Goal: Task Accomplishment & Management: Complete application form

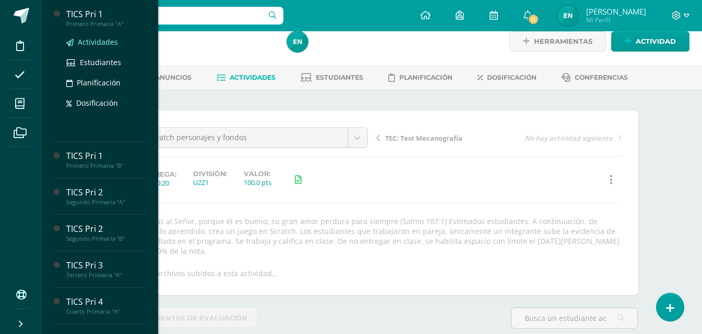
click at [91, 43] on span "Actividades" at bounding box center [98, 42] width 40 height 10
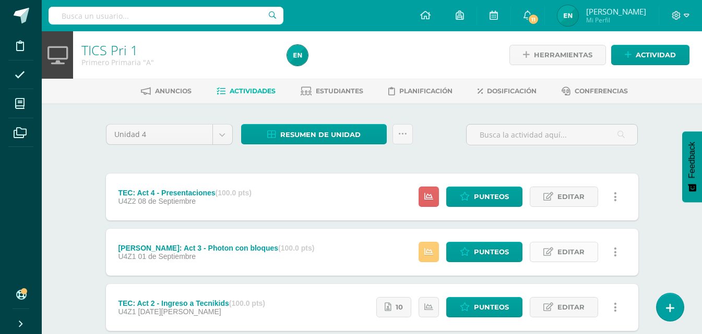
click at [560, 256] on span "Editar" at bounding box center [570, 252] width 27 height 19
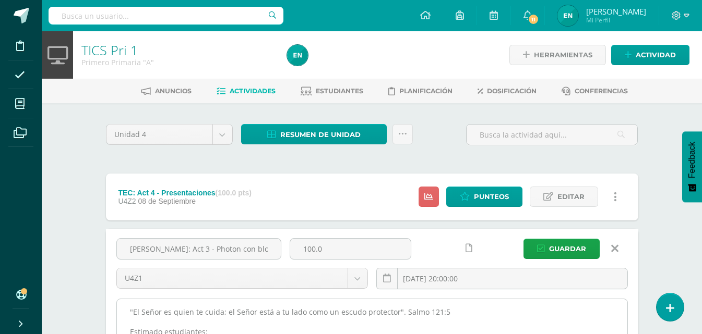
scroll to position [104, 0]
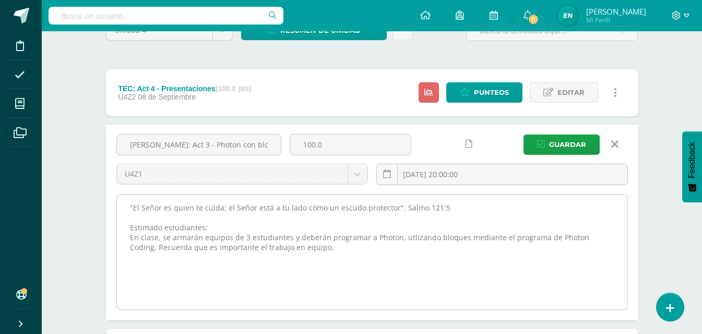
click at [129, 208] on textarea ""El Señor es quien te cuida; el Señor está a tu lado como un escudo protector".…" at bounding box center [372, 252] width 510 height 115
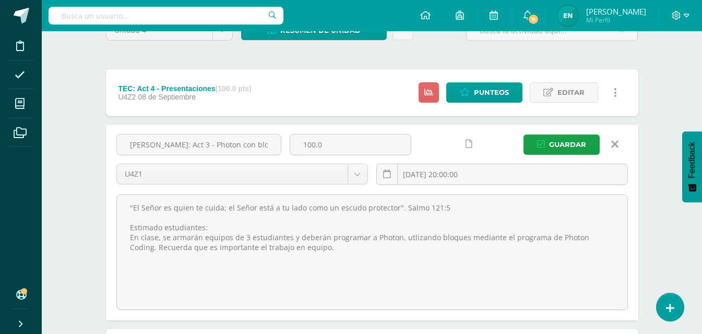
scroll to position [0, 0]
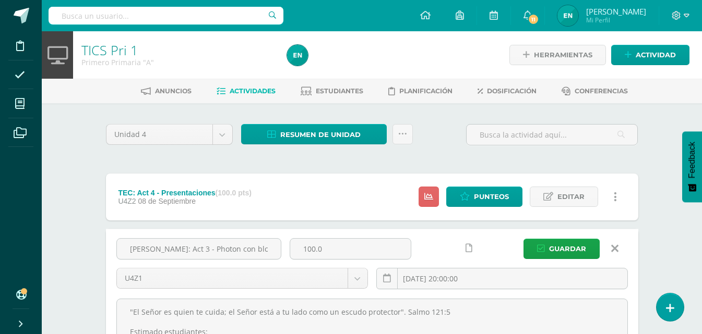
click at [675, 66] on div "Herramientas Detalle de asistencias Actividad" at bounding box center [590, 54] width 197 height 47
click at [662, 58] on span "Actividad" at bounding box center [655, 54] width 40 height 19
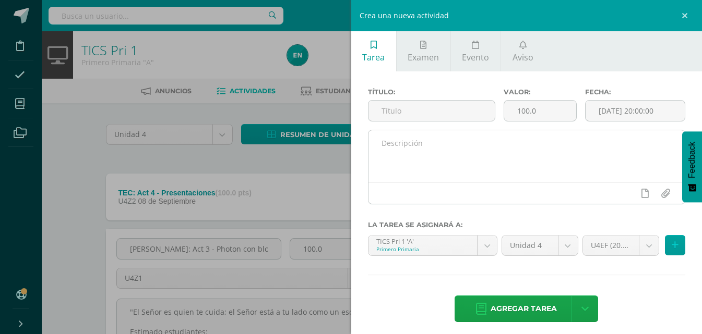
click at [497, 177] on textarea at bounding box center [526, 156] width 317 height 52
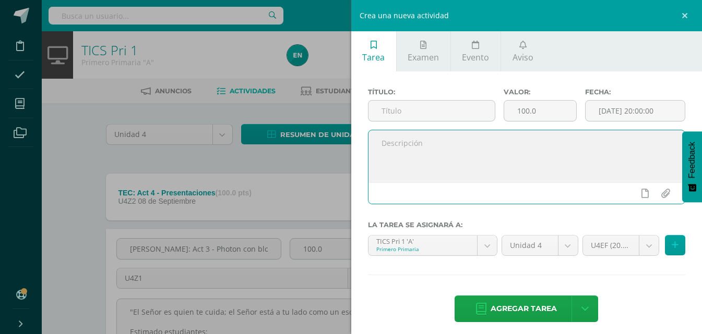
paste textarea ""El Señor es quien te cuida; el Señor está a tu lado como un escudo protector".…"
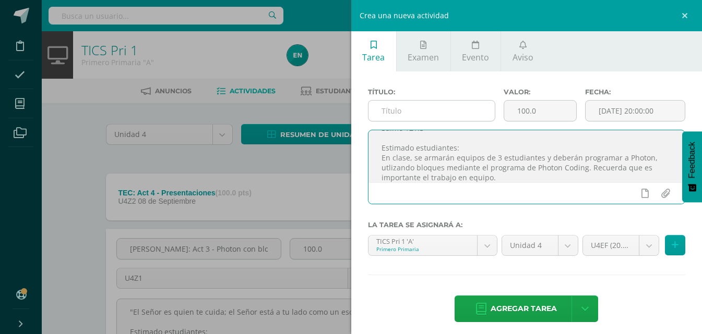
type textarea ""El Señor es quien te cuida; el Señor está a tu lado como un escudo protector".…"
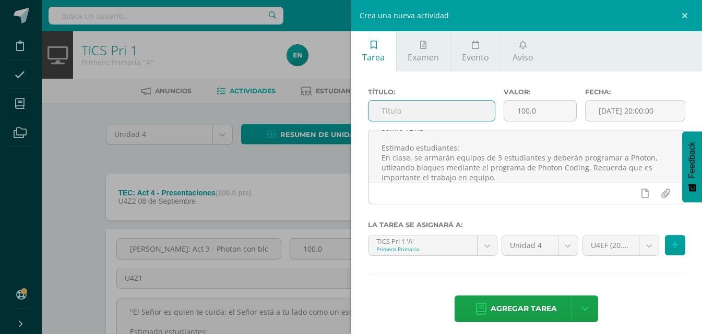
click at [441, 103] on input "text" at bounding box center [431, 111] width 126 height 20
type input "T"
type input "[PERSON_NAME]: Act 5 - Ciclos con Photon"
click at [657, 108] on input "[DATE] 20:00:00" at bounding box center [634, 111] width 99 height 20
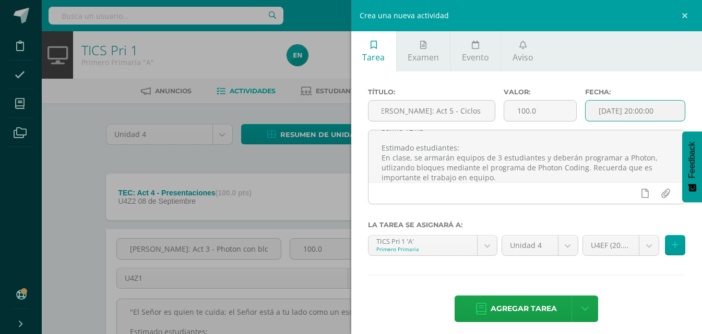
scroll to position [0, 0]
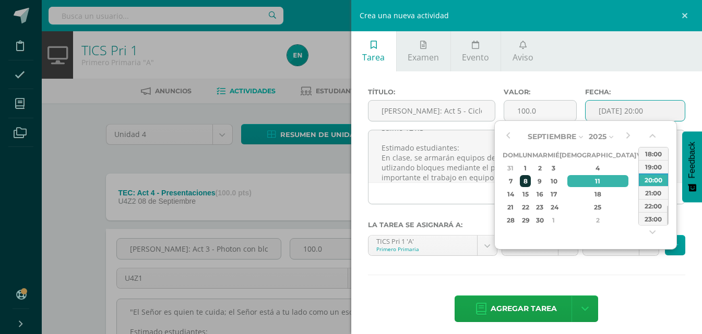
click at [528, 185] on div "8" at bounding box center [524, 181] width 11 height 12
type input "2025-09-08 20:00"
click at [664, 288] on div "Título: ROB: Act 5 - Ciclos con Photon Valor: 100.0 Fecha: 2025-09-08 20:00 "El…" at bounding box center [526, 206] width 351 height 270
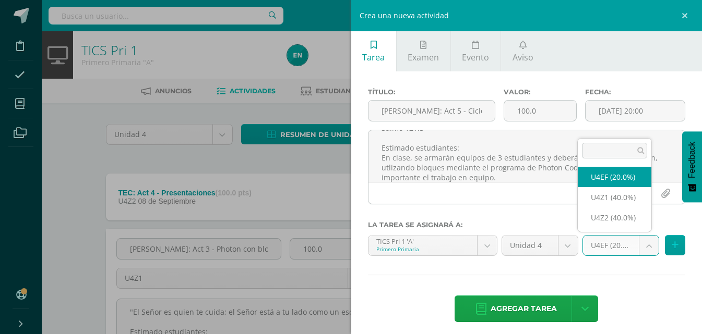
click at [642, 238] on body "Disciplina Asistencia Mis cursos Archivos Soporte Ayuda Reportar un problema Ce…" at bounding box center [351, 302] width 702 height 605
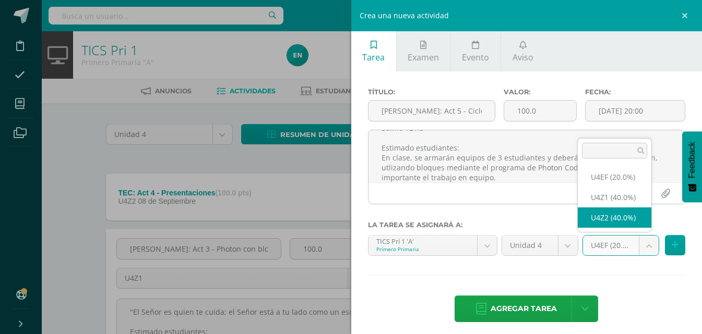
select select "30894"
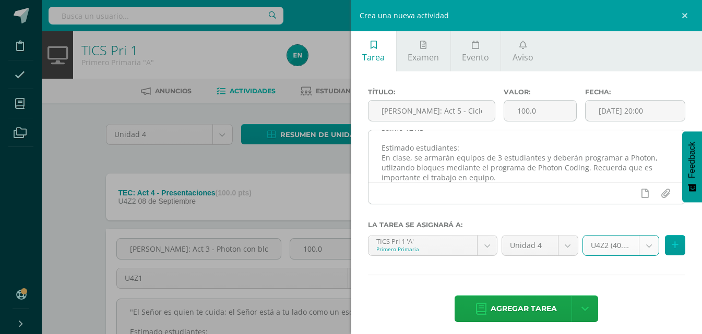
click at [618, 166] on textarea ""El Señor es quien te cuida; el Señor está a tu lado como un escudo protector".…" at bounding box center [526, 156] width 317 height 52
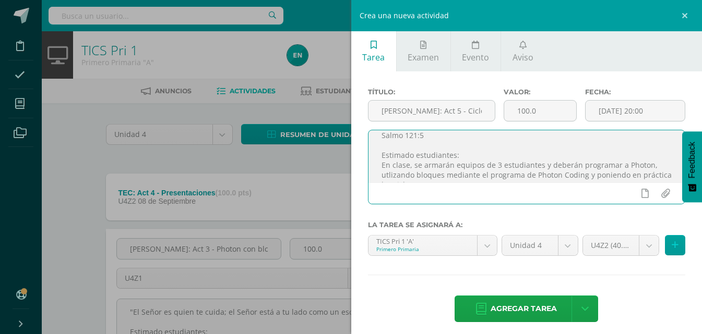
scroll to position [8, 0]
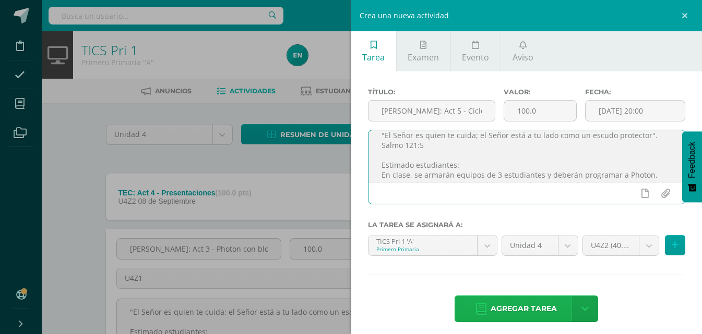
type textarea ""El Señor es quien te cuida; el Señor está a tu lado como un escudo protector".…"
click at [533, 313] on span "Agregar tarea" at bounding box center [523, 309] width 66 height 26
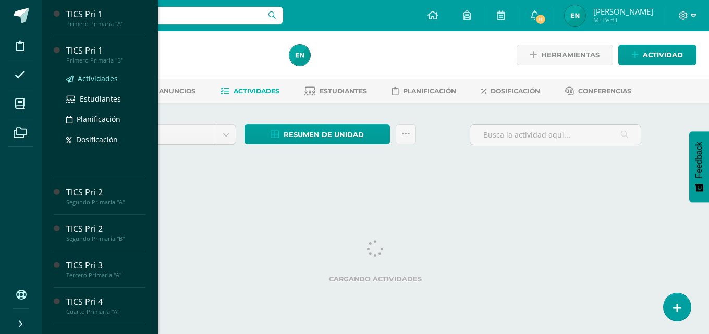
click at [107, 79] on span "Actividades" at bounding box center [98, 79] width 40 height 10
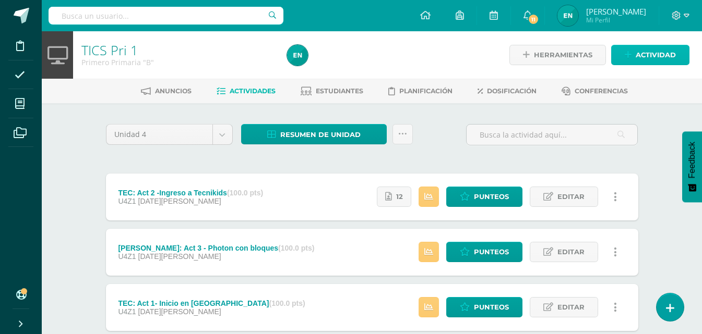
click at [646, 53] on span "Actividad" at bounding box center [655, 54] width 40 height 19
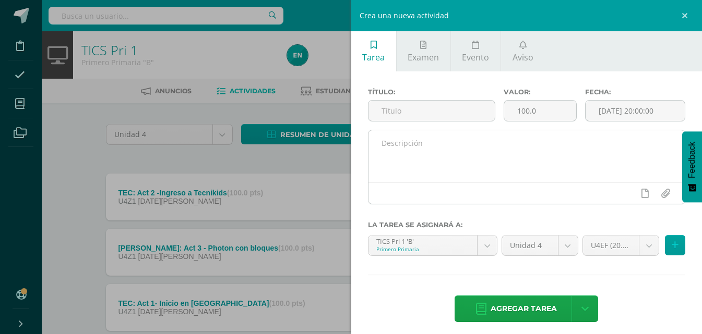
click at [517, 148] on textarea at bounding box center [526, 156] width 317 height 52
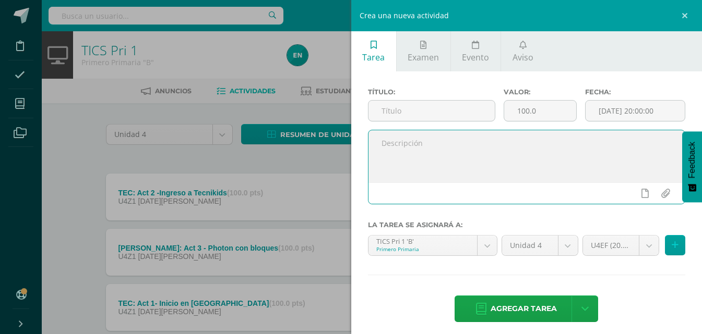
paste textarea ""El Señor es quien te cuida; el Señor está a tu lado como un escudo protector".…"
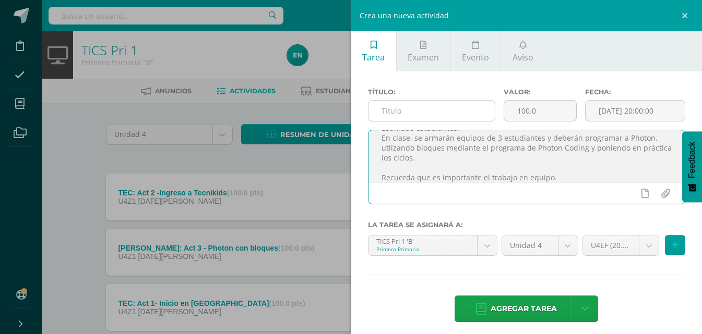
type textarea ""El Señor es quien te cuida; el Señor está a tu lado como un escudo protector".…"
click at [454, 113] on input "text" at bounding box center [431, 111] width 126 height 20
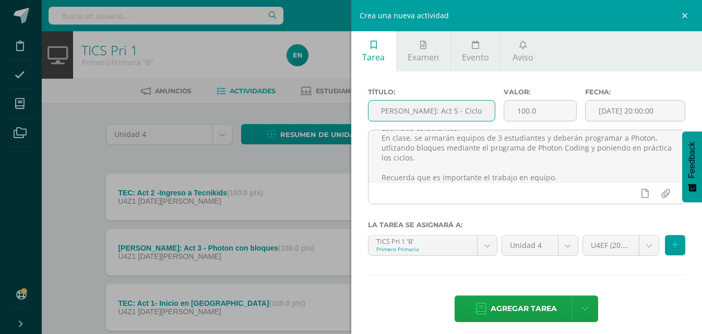
scroll to position [0, 8]
type input "[PERSON_NAME]: Act 5 - Ciclos con Photon"
click at [639, 247] on body "Disciplina Asistencia Mis cursos Archivos Soporte Ayuda Reportar un problema Ce…" at bounding box center [351, 200] width 702 height 401
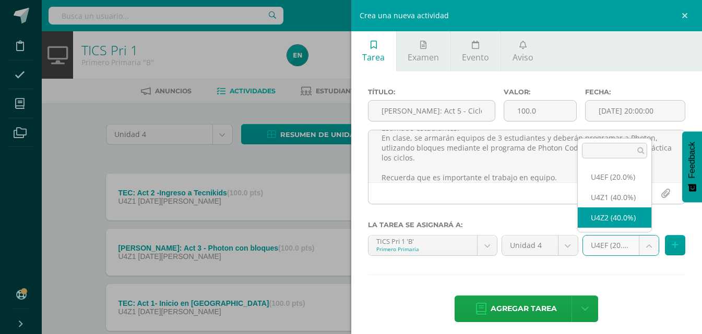
select select "30953"
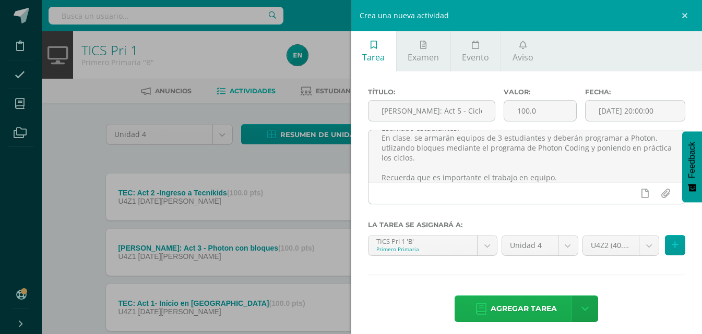
click at [531, 309] on span "Agregar tarea" at bounding box center [523, 309] width 66 height 26
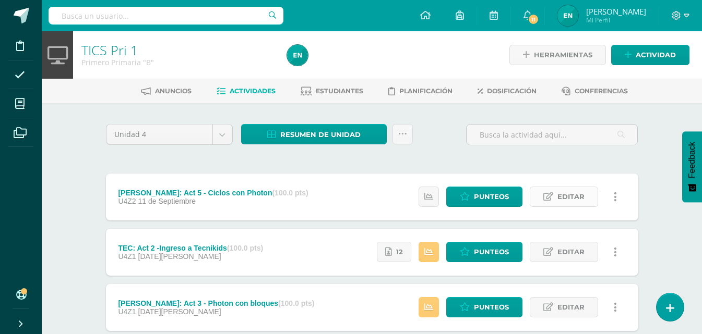
click at [582, 199] on span "Editar" at bounding box center [570, 196] width 27 height 19
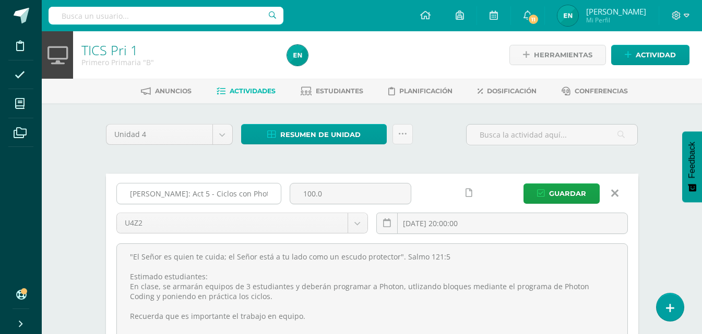
click at [165, 196] on input "[PERSON_NAME]: Act 5 - Ciclos con Photon" at bounding box center [199, 194] width 164 height 20
type input "[PERSON_NAME]: Act 4 - Ciclos con Photon"
click at [571, 199] on span "Guardar" at bounding box center [567, 193] width 37 height 19
